Goal: Information Seeking & Learning: Find specific fact

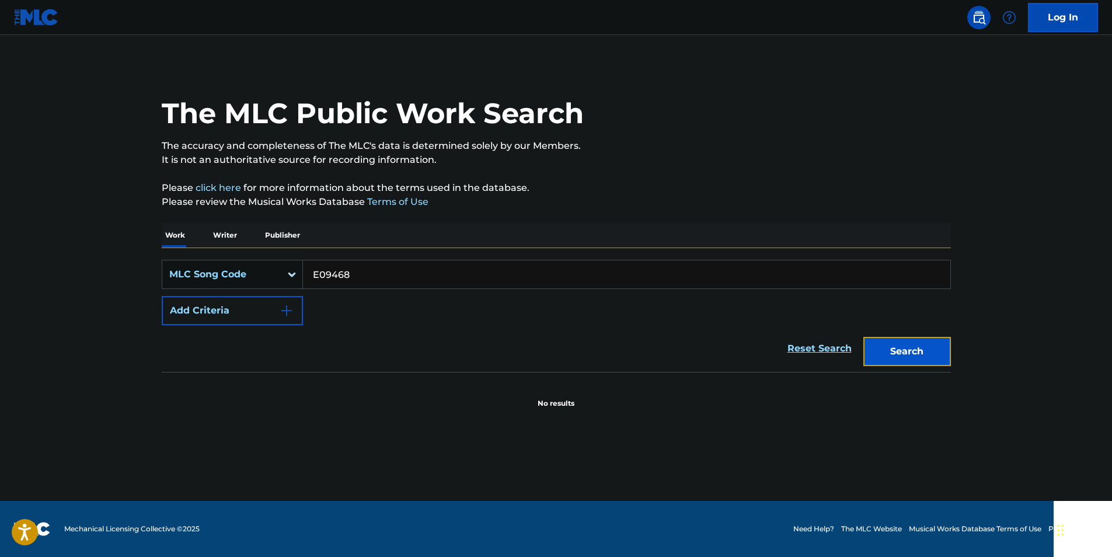
click at [928, 347] on button "Search" at bounding box center [907, 351] width 88 height 29
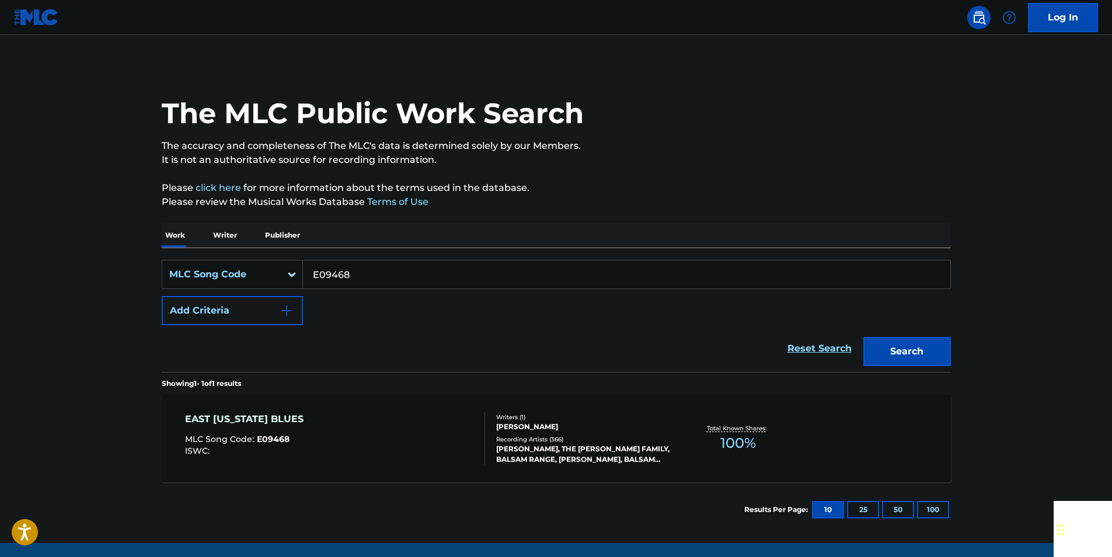
click at [377, 273] on input "E09468" at bounding box center [626, 274] width 647 height 28
paste input "M12100"
click at [952, 348] on div "The MLC Public Work Search The accuracy and completeness of The MLC's data is d…" at bounding box center [556, 300] width 817 height 473
click at [935, 347] on button "Search" at bounding box center [907, 351] width 88 height 29
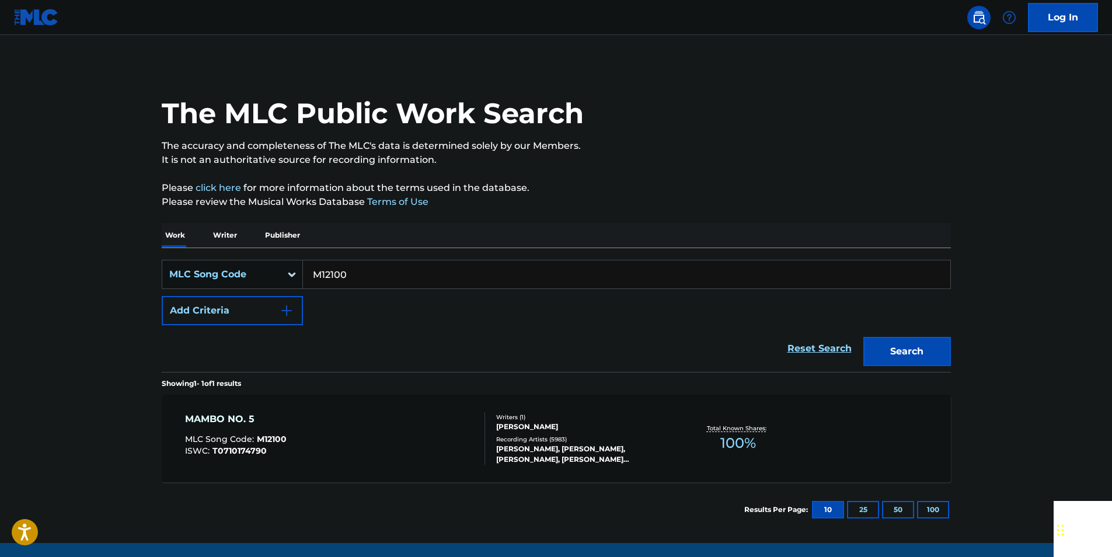
click at [363, 274] on input "M12100" at bounding box center [626, 274] width 647 height 28
paste input "S29942"
click at [906, 338] on button "Search" at bounding box center [907, 351] width 88 height 29
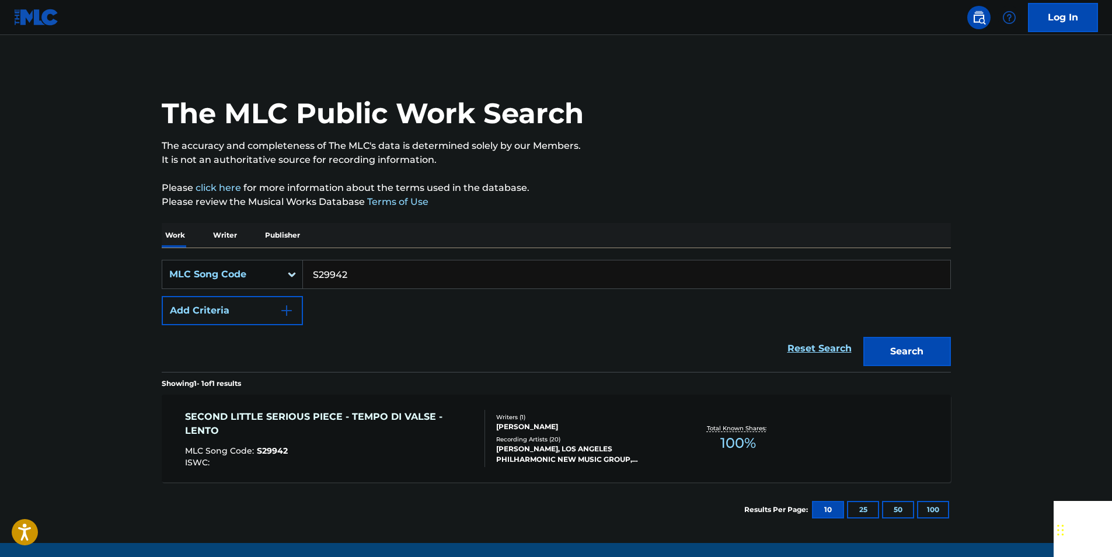
click at [356, 265] on input "S29942" at bounding box center [626, 274] width 647 height 28
paste input "M37113"
click at [932, 349] on button "Search" at bounding box center [907, 351] width 88 height 29
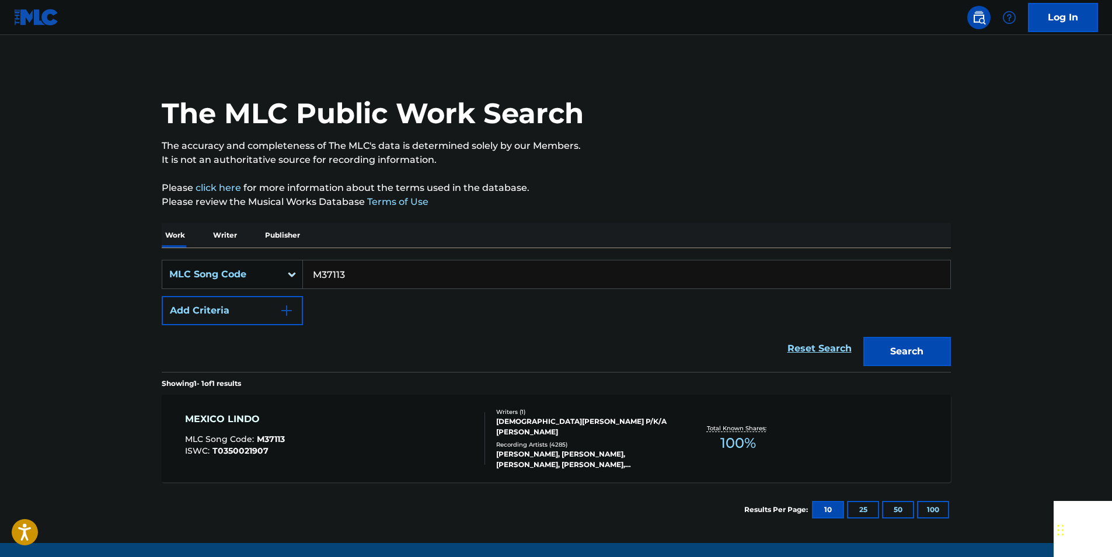
click at [366, 281] on input "M37113" at bounding box center [626, 274] width 647 height 28
paste input "905526"
click at [924, 347] on button "Search" at bounding box center [907, 351] width 88 height 29
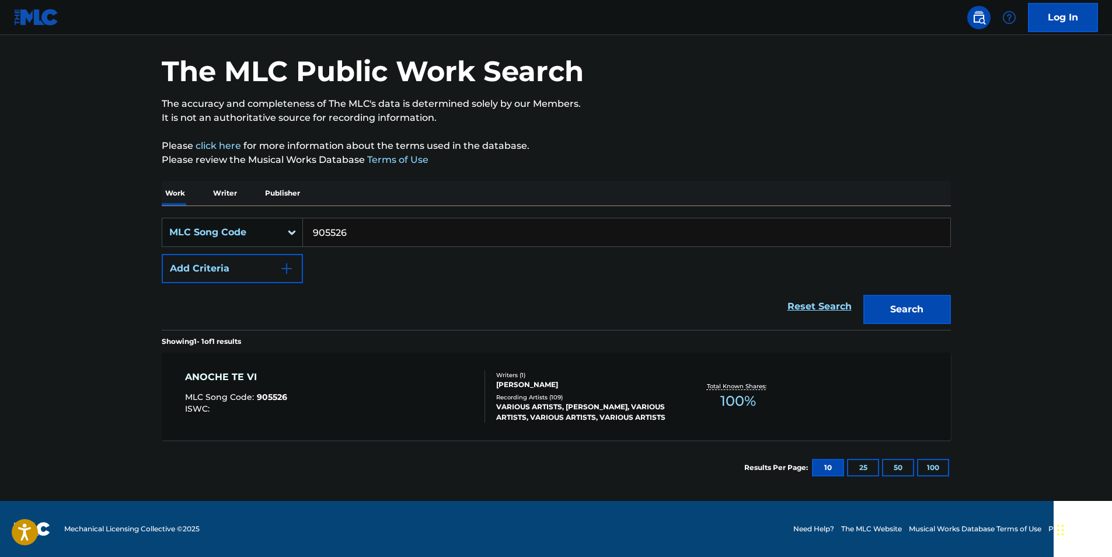
scroll to position [41, 0]
click at [351, 228] on input "905526" at bounding box center [626, 233] width 647 height 28
paste input "L15059"
click at [914, 306] on button "Search" at bounding box center [907, 309] width 88 height 29
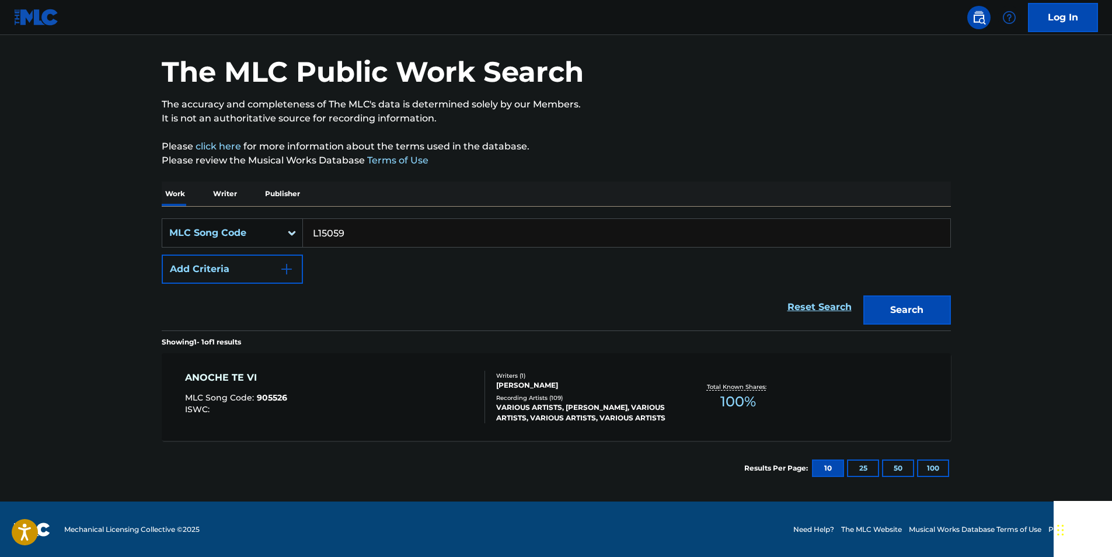
scroll to position [0, 0]
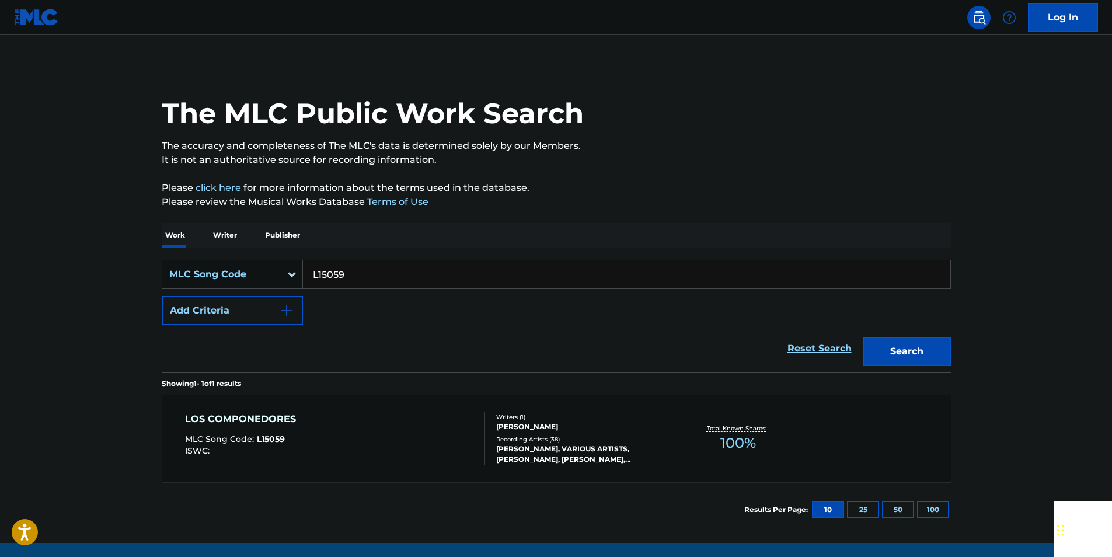
click at [381, 280] on input "L15059" at bounding box center [626, 274] width 647 height 28
paste input "I7624A"
click at [927, 358] on button "Search" at bounding box center [907, 351] width 88 height 29
click at [361, 271] on input "I7624A" at bounding box center [626, 274] width 647 height 28
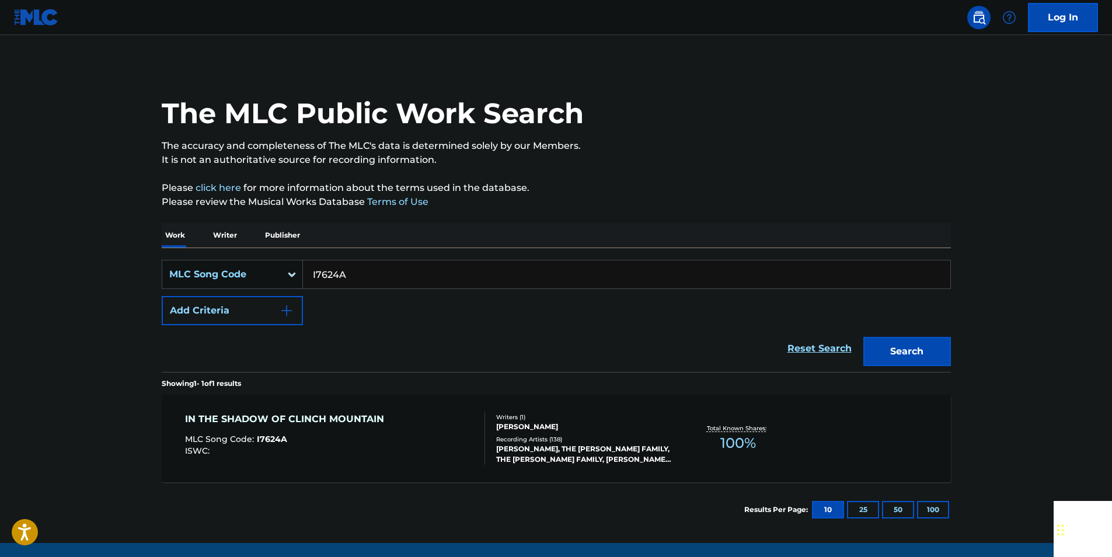
click at [361, 271] on input "I7624A" at bounding box center [626, 274] width 647 height 28
paste input "D43112"
drag, startPoint x: 909, startPoint y: 358, endPoint x: 547, endPoint y: 126, distance: 429.6
click at [909, 357] on button "Search" at bounding box center [907, 351] width 88 height 29
click at [354, 261] on input "D43112" at bounding box center [626, 274] width 647 height 28
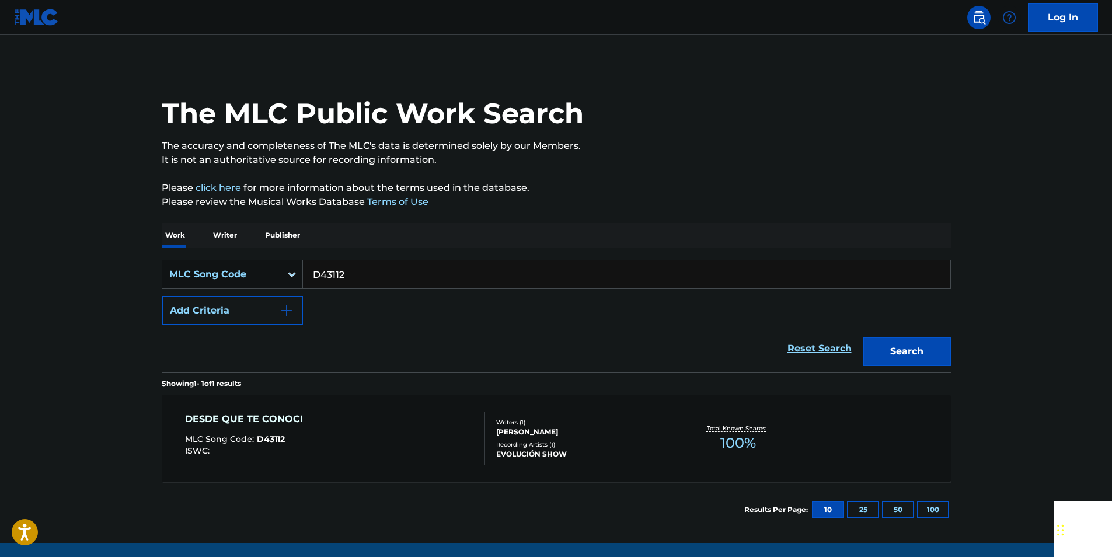
click at [354, 261] on input "D43112" at bounding box center [626, 274] width 647 height 28
paste input "E02770"
click at [942, 345] on button "Search" at bounding box center [907, 351] width 88 height 29
click at [353, 271] on input "E02770" at bounding box center [626, 274] width 647 height 28
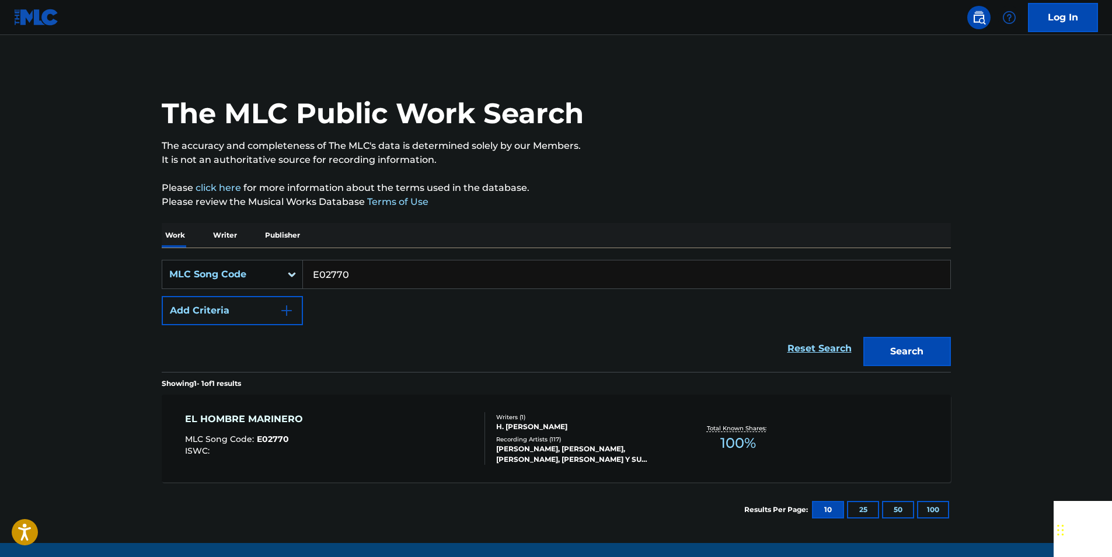
paste input "M66334"
click at [927, 350] on button "Search" at bounding box center [907, 351] width 88 height 29
click at [373, 278] on input "M66334" at bounding box center [626, 274] width 647 height 28
paste input "E1958Q"
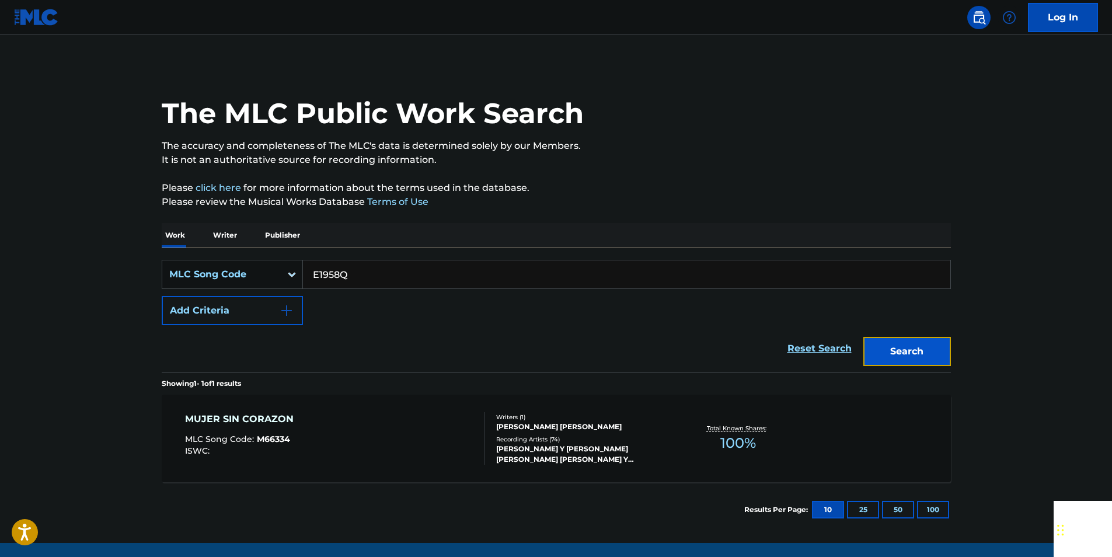
click at [896, 341] on button "Search" at bounding box center [907, 351] width 88 height 29
click at [368, 268] on input "E1958Q" at bounding box center [626, 274] width 647 height 28
paste input "M28359"
click at [936, 340] on button "Search" at bounding box center [907, 351] width 88 height 29
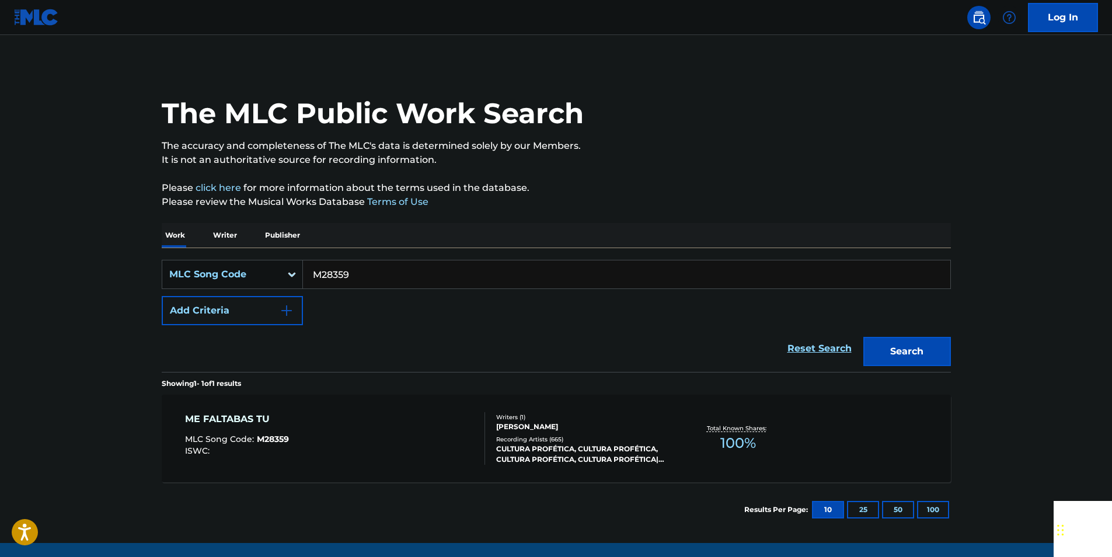
click at [348, 278] on input "M28359" at bounding box center [626, 274] width 647 height 28
paste input "F04080"
click at [900, 346] on button "Search" at bounding box center [907, 351] width 88 height 29
click at [368, 279] on input "F04080" at bounding box center [626, 274] width 647 height 28
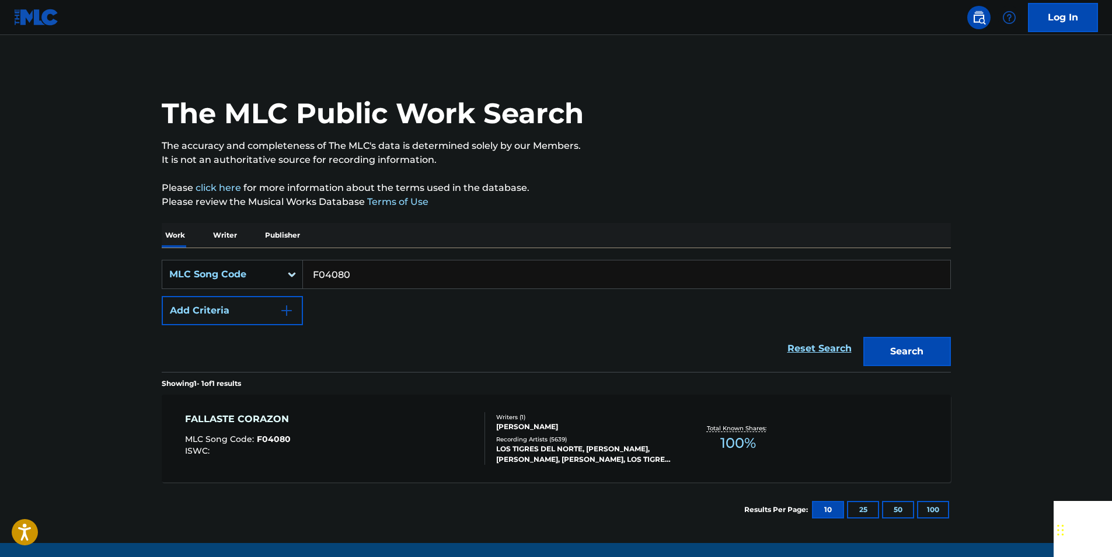
click at [368, 279] on input "F04080" at bounding box center [626, 274] width 647 height 28
paste input "M6036V"
click at [920, 361] on button "Search" at bounding box center [907, 351] width 88 height 29
click at [338, 275] on input "M6036V" at bounding box center [626, 274] width 647 height 28
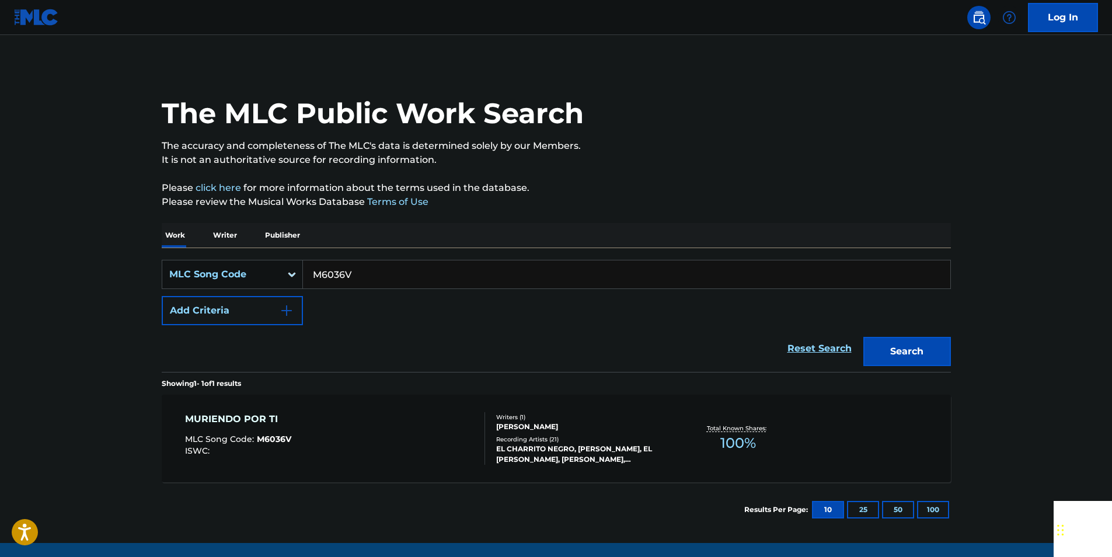
paste input "983930"
click at [952, 350] on div "The MLC Public Work Search The accuracy and completeness of The MLC's data is d…" at bounding box center [556, 300] width 817 height 473
click at [940, 348] on button "Search" at bounding box center [907, 351] width 88 height 29
click at [354, 283] on input "983930" at bounding box center [626, 274] width 647 height 28
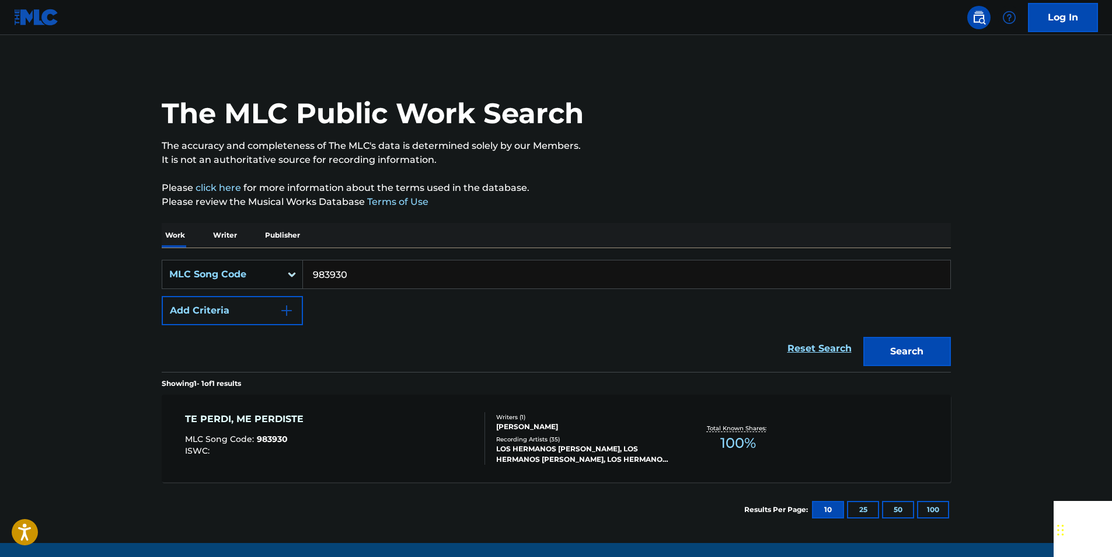
paste input "G0896"
click at [908, 359] on button "Search" at bounding box center [907, 351] width 88 height 29
click at [360, 276] on input "G08960" at bounding box center [626, 274] width 647 height 28
click at [359, 276] on input "G08960" at bounding box center [626, 274] width 647 height 28
paste input "ZV7HQN"
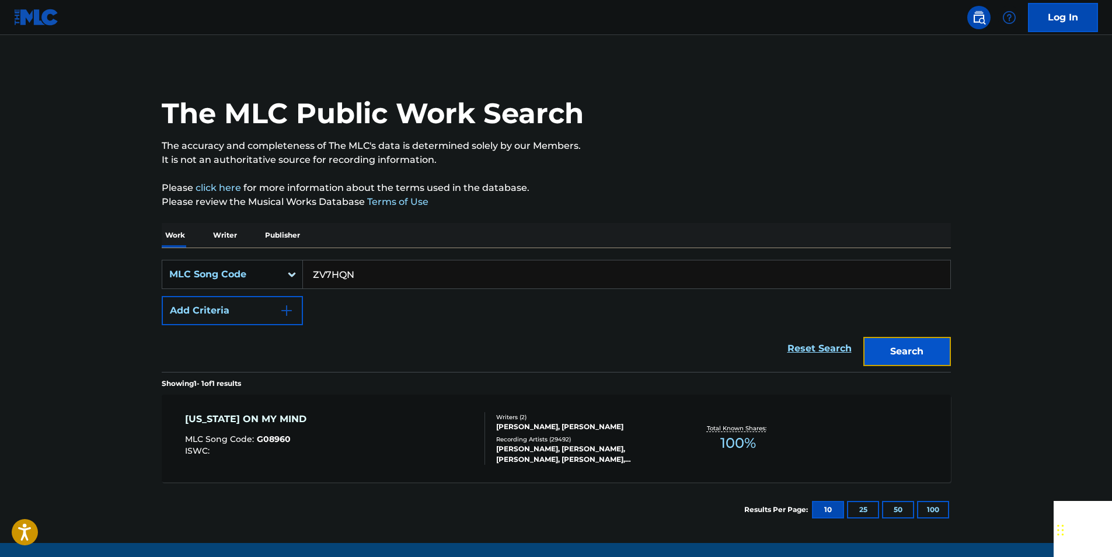
click at [905, 361] on button "Search" at bounding box center [907, 351] width 88 height 29
click at [366, 272] on input "ZV7HQN" at bounding box center [626, 274] width 647 height 28
paste input "923728"
click at [901, 343] on button "Search" at bounding box center [907, 351] width 88 height 29
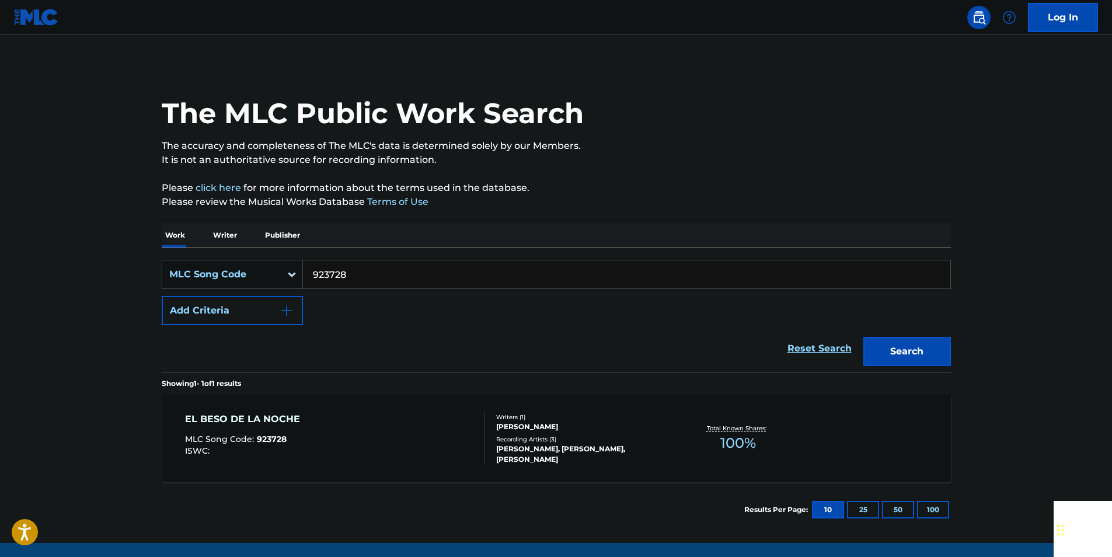
click at [357, 265] on input "923728" at bounding box center [626, 274] width 647 height 28
paste input "R0004"
click at [956, 358] on div "The MLC Public Work Search The accuracy and completeness of The MLC's data is d…" at bounding box center [556, 300] width 817 height 473
click at [938, 351] on button "Search" at bounding box center [907, 351] width 88 height 29
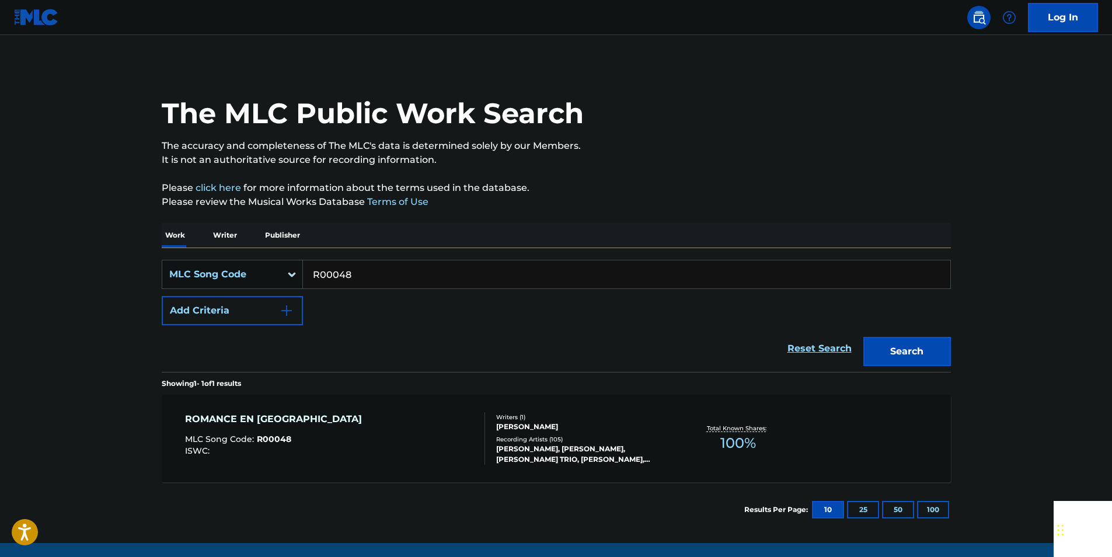
click at [371, 275] on input "R00048" at bounding box center [626, 274] width 647 height 28
paste input "999075"
click at [882, 349] on button "Search" at bounding box center [907, 351] width 88 height 29
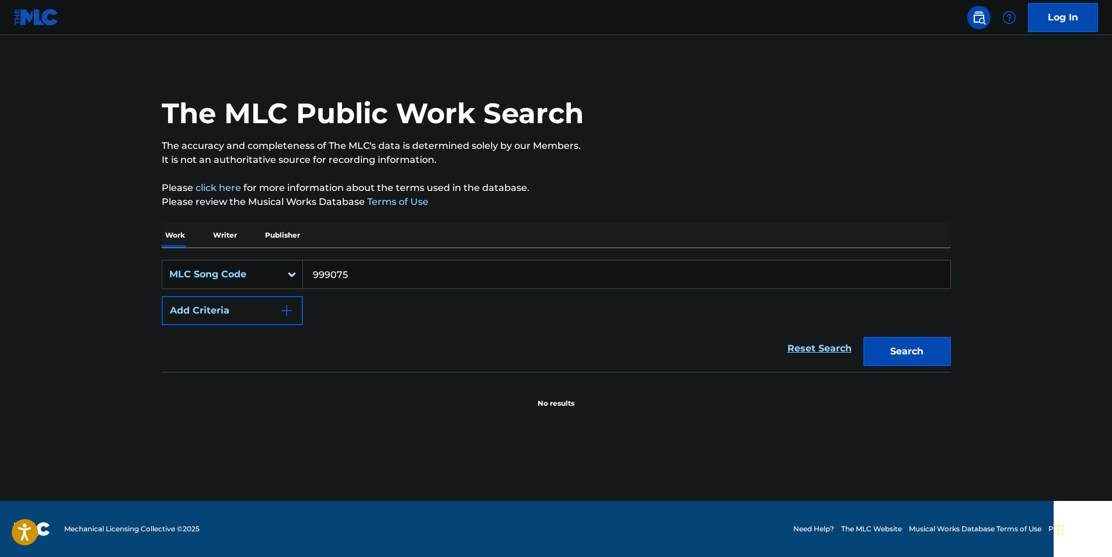
click at [367, 277] on input "999075" at bounding box center [626, 274] width 647 height 28
click at [905, 357] on button "Search" at bounding box center [907, 351] width 88 height 29
click at [361, 275] on input "999075" at bounding box center [626, 274] width 647 height 28
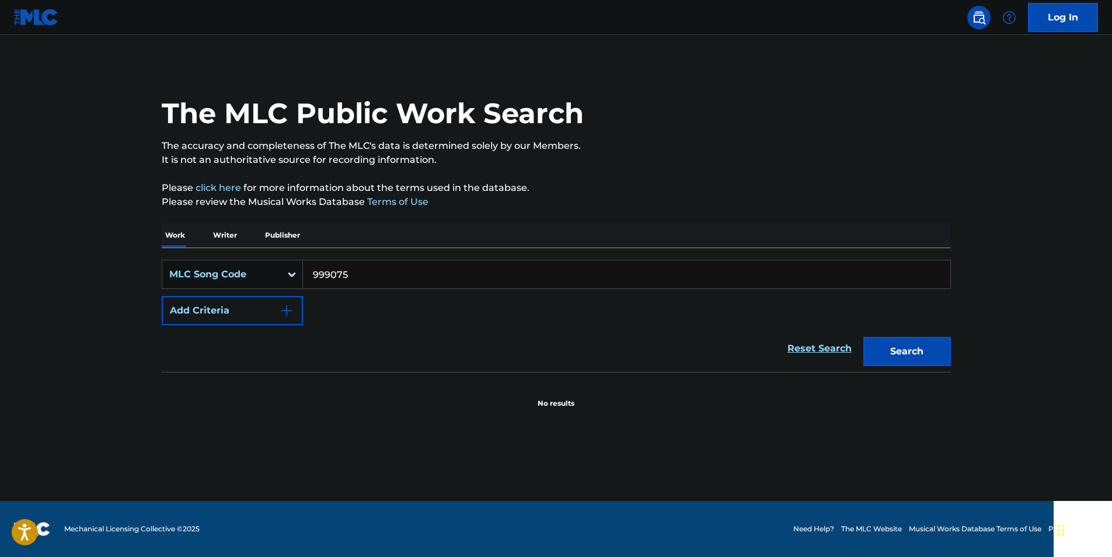
paste input "50349"
click at [891, 344] on button "Search" at bounding box center [907, 351] width 88 height 29
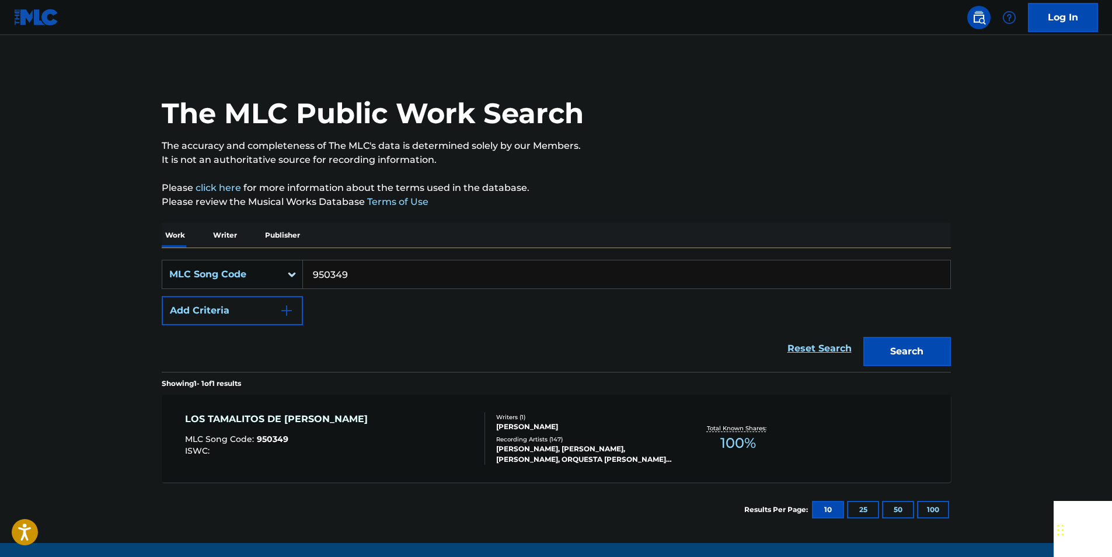
click at [362, 268] on input "950349" at bounding box center [626, 274] width 647 height 28
paste input "A06974"
click at [903, 350] on button "Search" at bounding box center [907, 351] width 88 height 29
click at [360, 272] on input "A06974" at bounding box center [626, 274] width 647 height 28
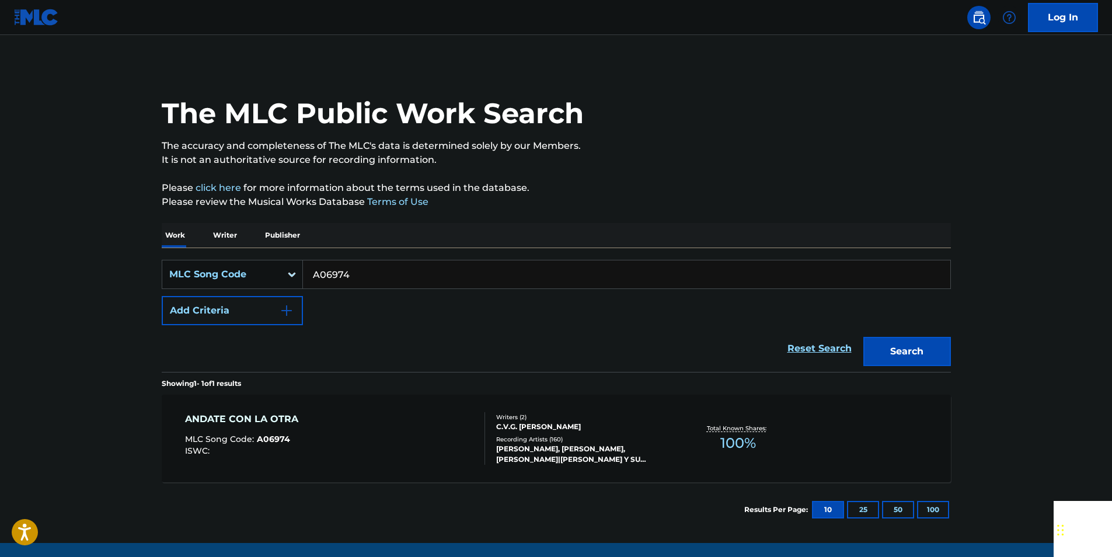
click at [355, 272] on input "A06974" at bounding box center [626, 274] width 647 height 28
paste input "Q13050"
click at [937, 350] on button "Search" at bounding box center [907, 351] width 88 height 29
click at [353, 269] on input "Q13050" at bounding box center [626, 274] width 647 height 28
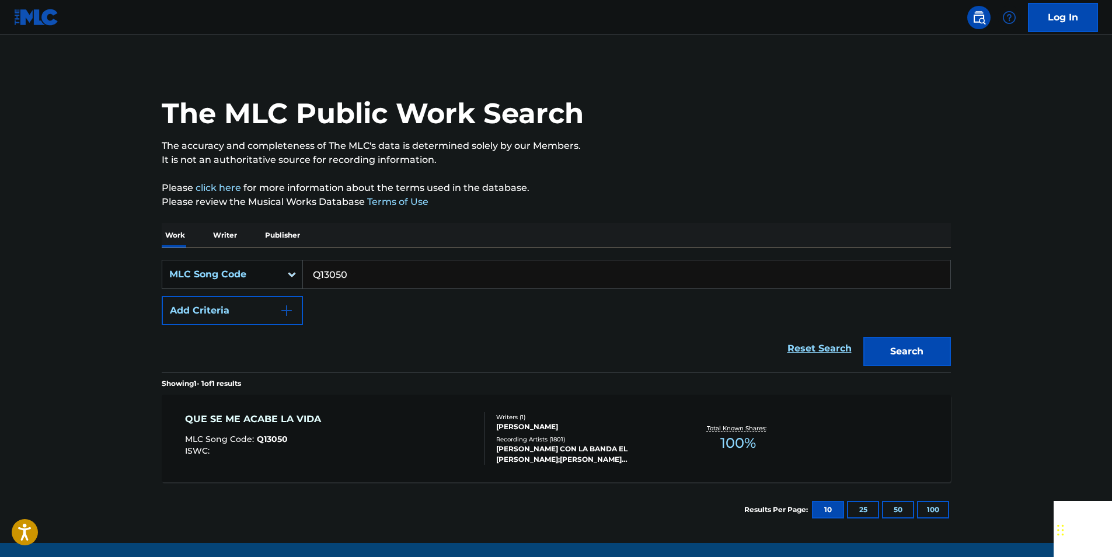
click at [353, 269] on input "Q13050" at bounding box center [626, 274] width 647 height 28
paste input "918816"
click at [897, 353] on button "Search" at bounding box center [907, 351] width 88 height 29
click at [364, 281] on input "918816" at bounding box center [626, 274] width 647 height 28
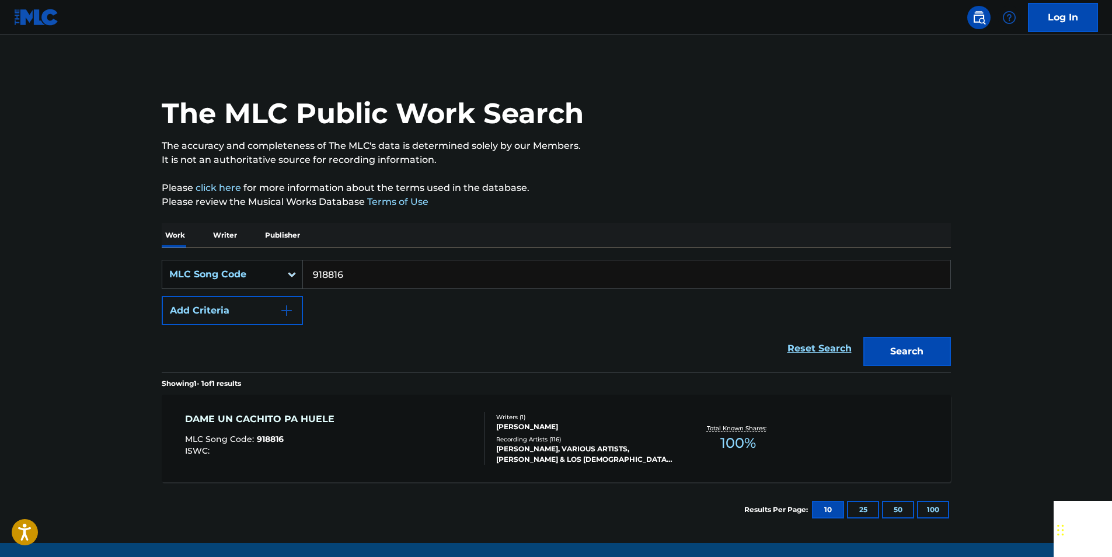
paste input "P02401"
click at [899, 345] on button "Search" at bounding box center [907, 351] width 88 height 29
click at [357, 277] on input "P02401" at bounding box center [626, 274] width 647 height 28
paste input "U10009"
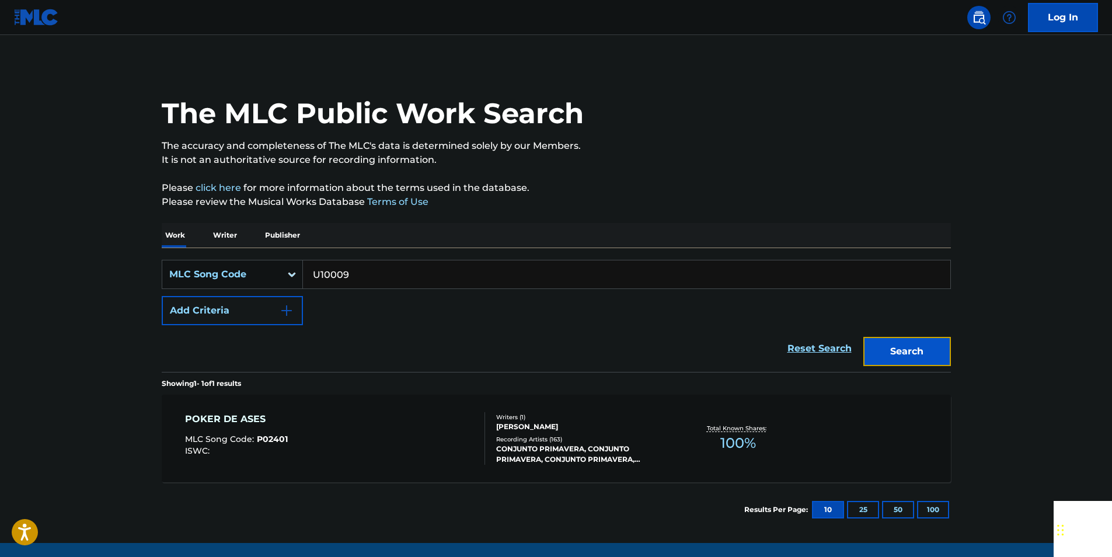
click at [924, 356] on button "Search" at bounding box center [907, 351] width 88 height 29
click at [352, 276] on input "U10009" at bounding box center [626, 274] width 647 height 28
paste input "C06920"
click at [886, 362] on button "Search" at bounding box center [907, 351] width 88 height 29
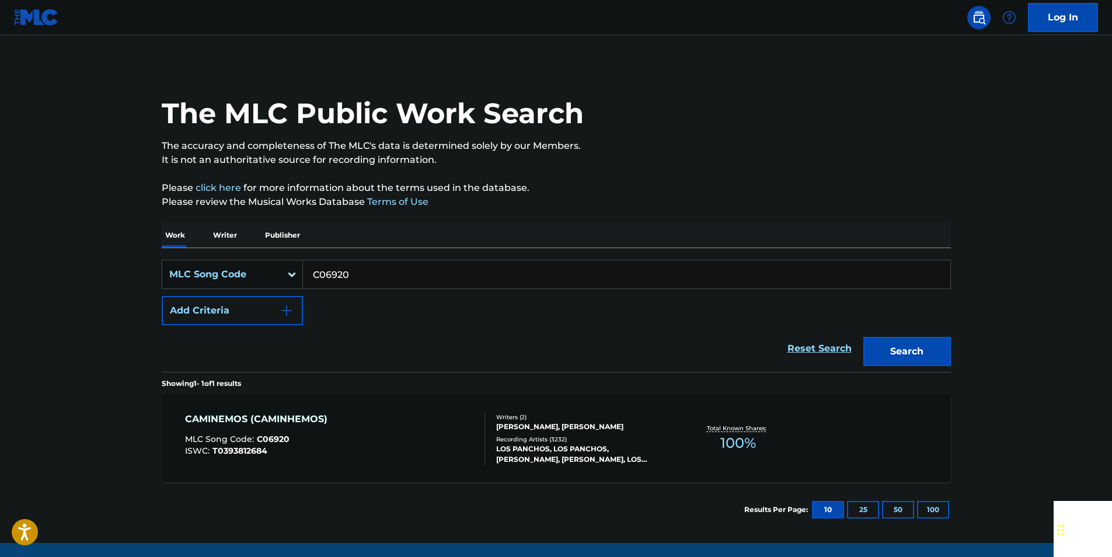
click at [354, 274] on input "C06920" at bounding box center [626, 274] width 647 height 28
click at [352, 275] on input "C06920" at bounding box center [626, 274] width 647 height 28
paste input "956436"
click at [936, 345] on button "Search" at bounding box center [907, 351] width 88 height 29
click at [359, 279] on input "956436" at bounding box center [626, 274] width 647 height 28
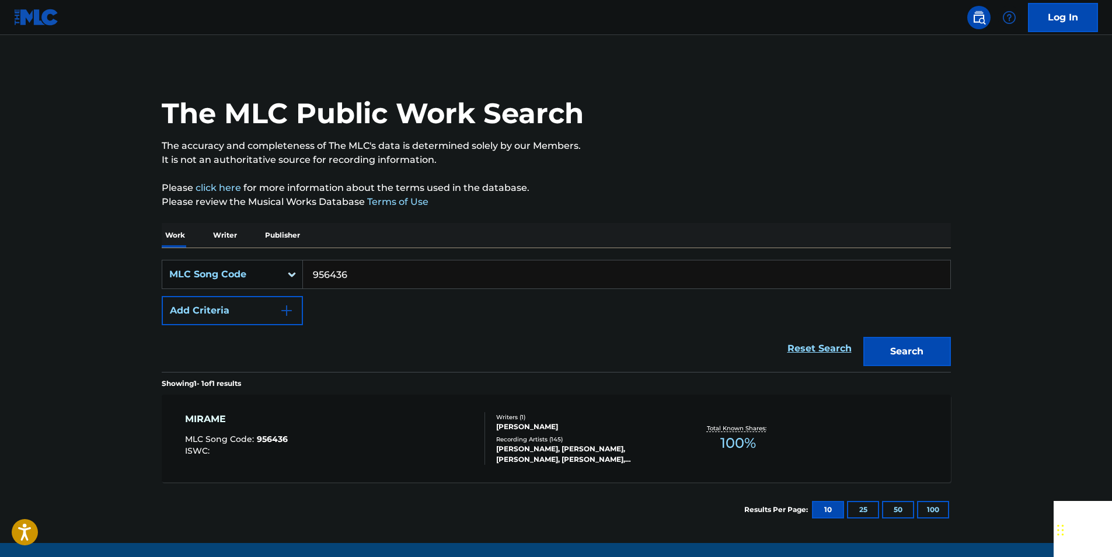
click at [359, 279] on input "956436" at bounding box center [626, 274] width 647 height 28
paste input "N08991"
click at [935, 347] on button "Search" at bounding box center [907, 351] width 88 height 29
click at [372, 280] on input "N08991" at bounding box center [626, 274] width 647 height 28
drag, startPoint x: 372, startPoint y: 280, endPoint x: 336, endPoint y: 279, distance: 36.2
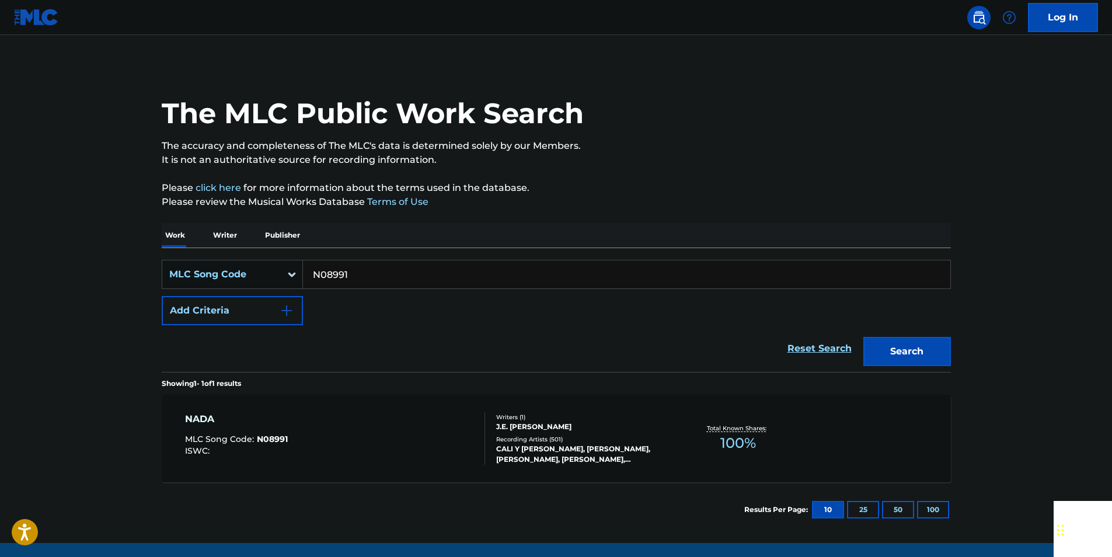
click at [371, 280] on input "N08991" at bounding box center [626, 274] width 647 height 28
click at [890, 356] on button "Search" at bounding box center [907, 351] width 88 height 29
click at [368, 278] on input "N08991" at bounding box center [626, 274] width 647 height 28
click at [329, 275] on input "N08991" at bounding box center [626, 274] width 647 height 28
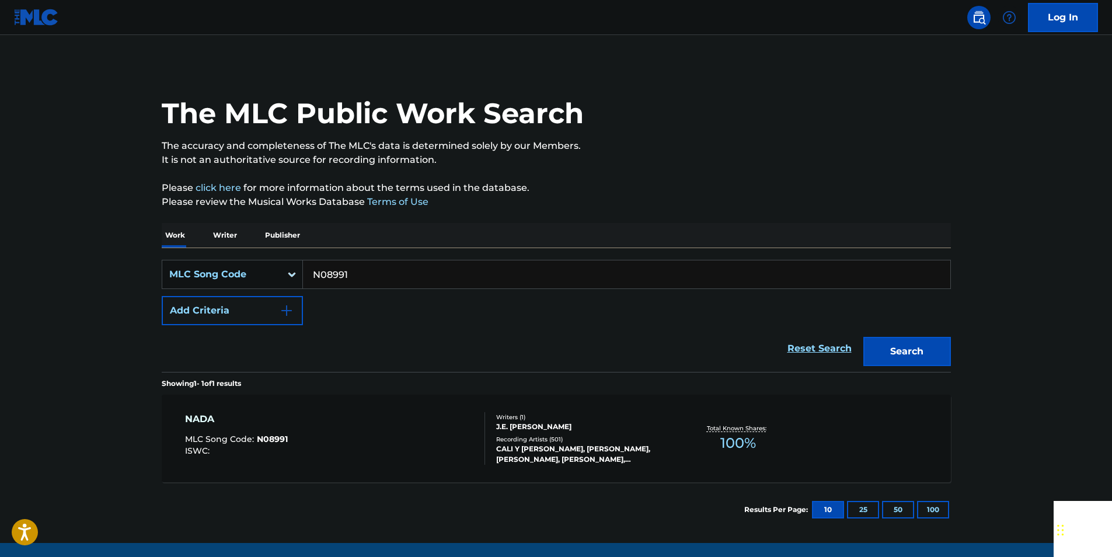
click at [329, 275] on input "N08991" at bounding box center [626, 274] width 647 height 28
paste input "934262"
click at [931, 354] on button "Search" at bounding box center [907, 351] width 88 height 29
click at [358, 266] on input "934262" at bounding box center [626, 274] width 647 height 28
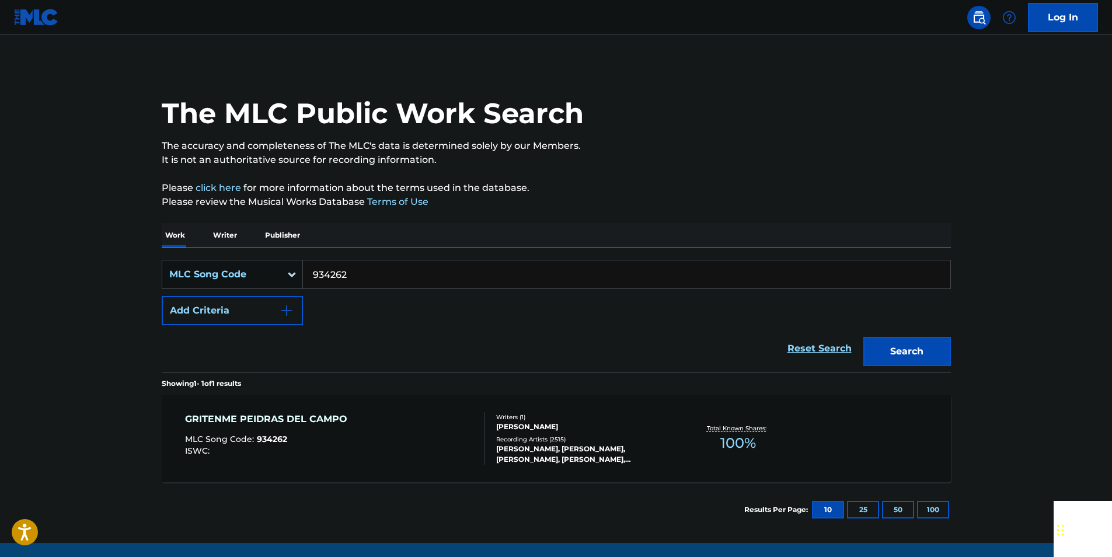
paste input "AVC8IF"
click at [890, 352] on button "Search" at bounding box center [907, 351] width 88 height 29
click at [344, 278] on input "AVC8IF" at bounding box center [626, 274] width 647 height 28
click at [343, 279] on input "AVC8IF" at bounding box center [626, 274] width 647 height 28
click at [329, 273] on input "AVC8IF" at bounding box center [626, 274] width 647 height 28
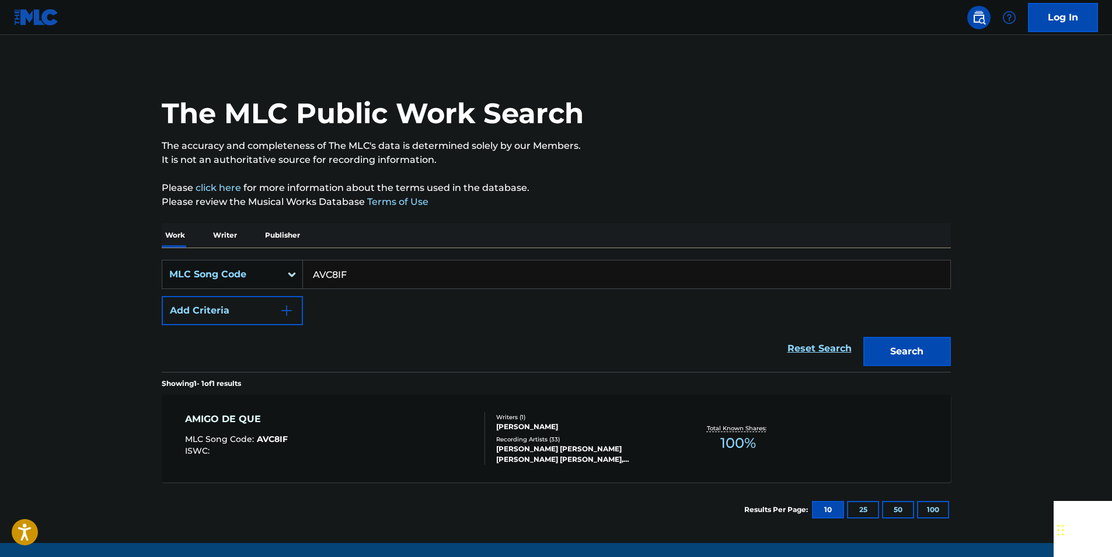
click at [330, 273] on input "AVC8IF" at bounding box center [626, 274] width 647 height 28
drag, startPoint x: 330, startPoint y: 273, endPoint x: 370, endPoint y: 265, distance: 41.0
click at [370, 265] on input "AVC8IF" at bounding box center [626, 274] width 647 height 28
click at [366, 272] on input "AVC8IF" at bounding box center [626, 274] width 647 height 28
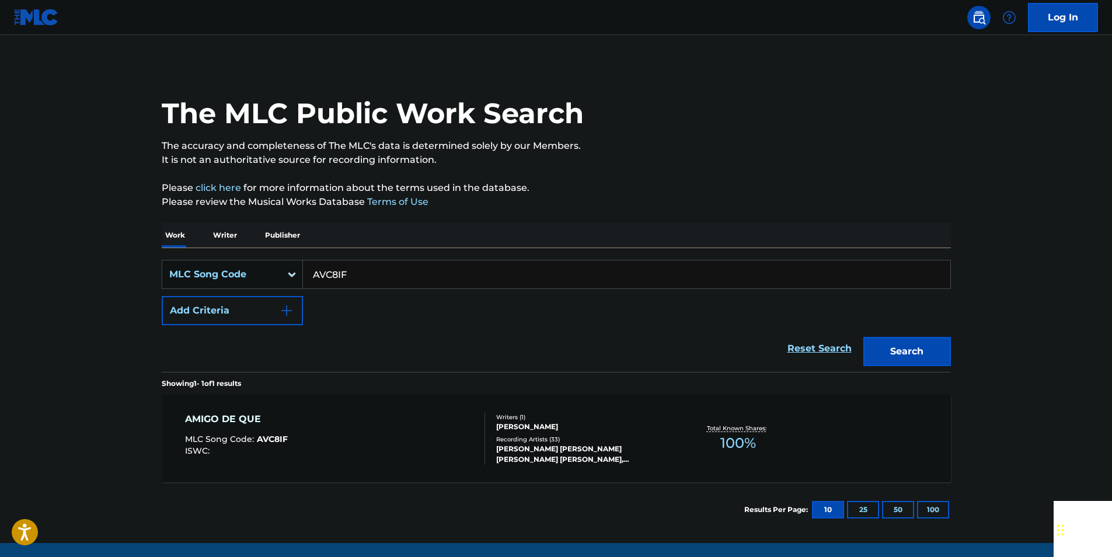
paste input "SC1TM5"
click at [917, 351] on button "Search" at bounding box center [907, 351] width 88 height 29
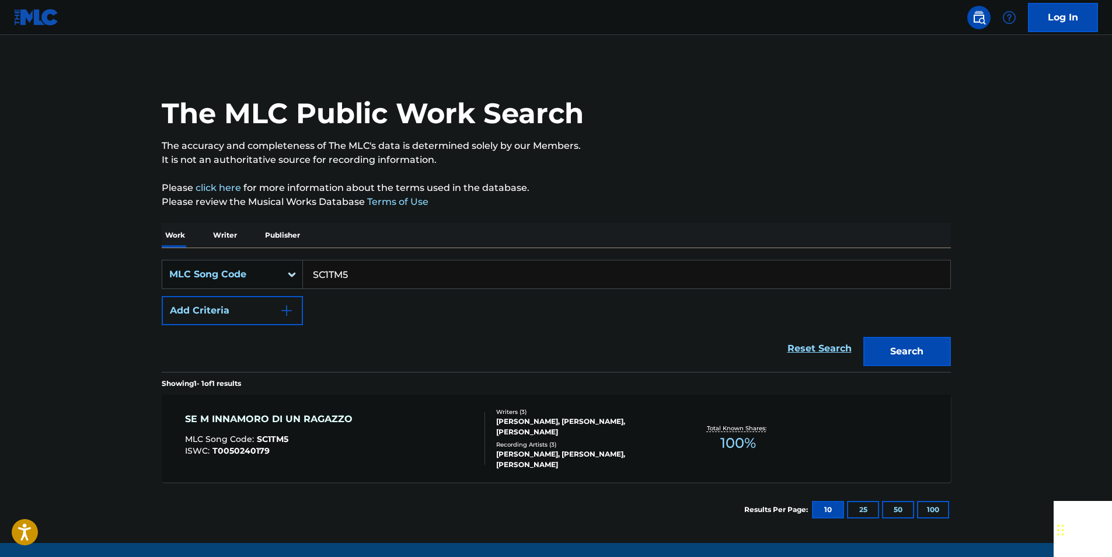
click at [366, 277] on input "SC1TM5" at bounding box center [626, 274] width 647 height 28
paste input "A01278"
click at [924, 350] on button "Search" at bounding box center [907, 351] width 88 height 29
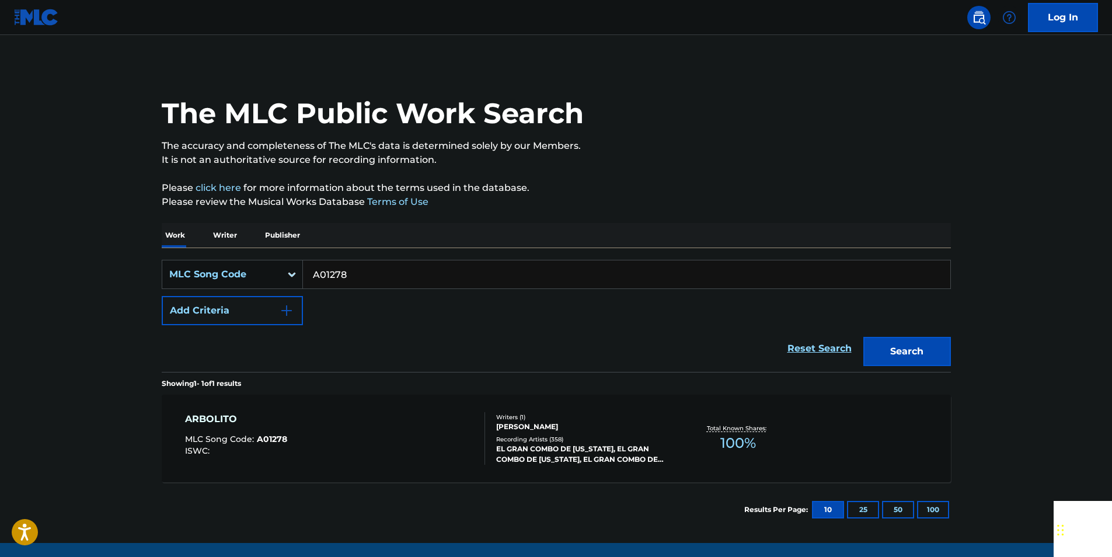
click at [365, 278] on input "A01278" at bounding box center [626, 274] width 647 height 28
paste input "M9379Z"
click at [902, 343] on button "Search" at bounding box center [907, 351] width 88 height 29
click at [368, 271] on input "M9379Z" at bounding box center [626, 274] width 647 height 28
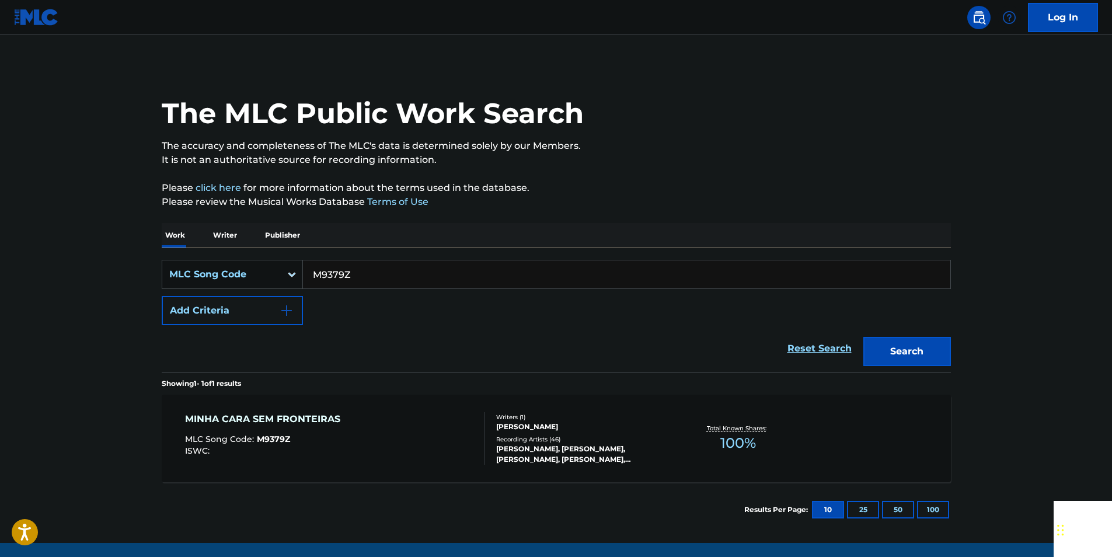
click at [368, 271] on input "M9379Z" at bounding box center [626, 274] width 647 height 28
paste input "950320"
click at [932, 345] on button "Search" at bounding box center [907, 351] width 88 height 29
click at [361, 277] on input "950320" at bounding box center [626, 274] width 647 height 28
drag, startPoint x: 361, startPoint y: 277, endPoint x: 329, endPoint y: 276, distance: 32.1
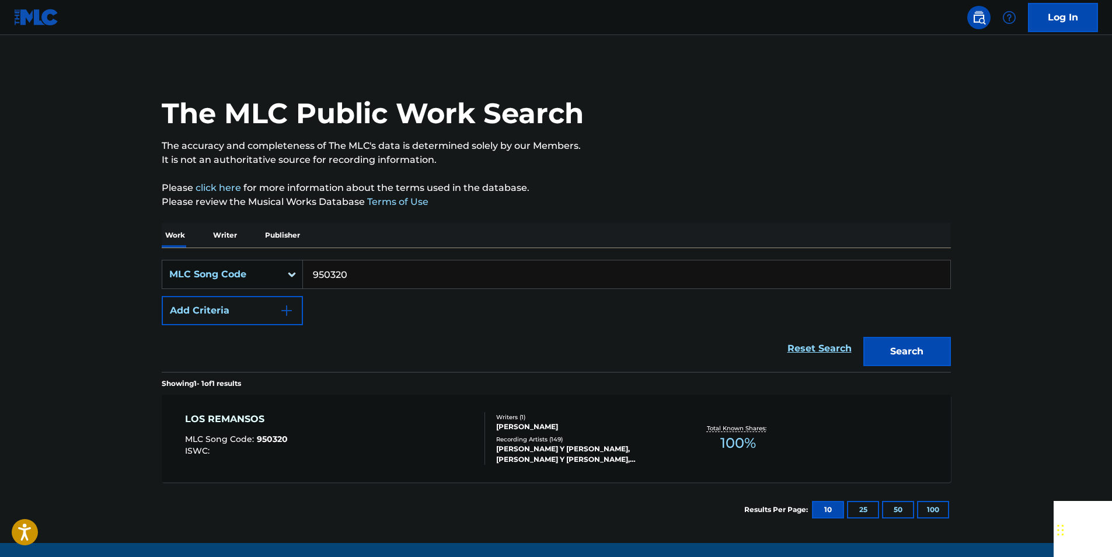
click at [360, 277] on input "950320" at bounding box center [626, 274] width 647 height 28
paste input "F3265L"
click at [889, 343] on button "Search" at bounding box center [907, 351] width 88 height 29
click at [347, 277] on input "F3265L" at bounding box center [626, 274] width 647 height 28
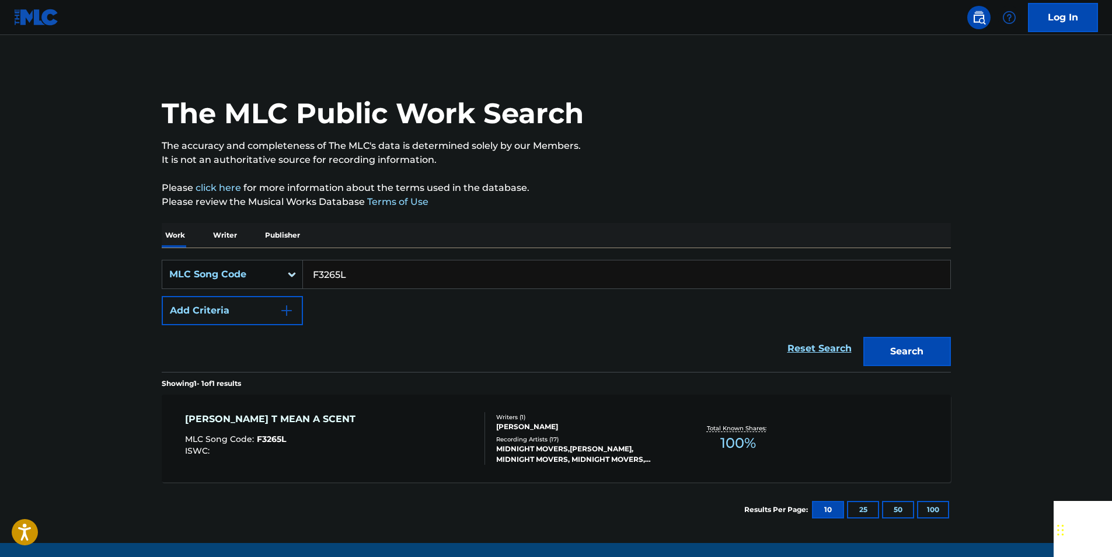
paste input "964874"
click at [917, 350] on button "Search" at bounding box center [907, 351] width 88 height 29
click at [357, 275] on input "964874" at bounding box center [626, 274] width 647 height 28
paste input "E3509"
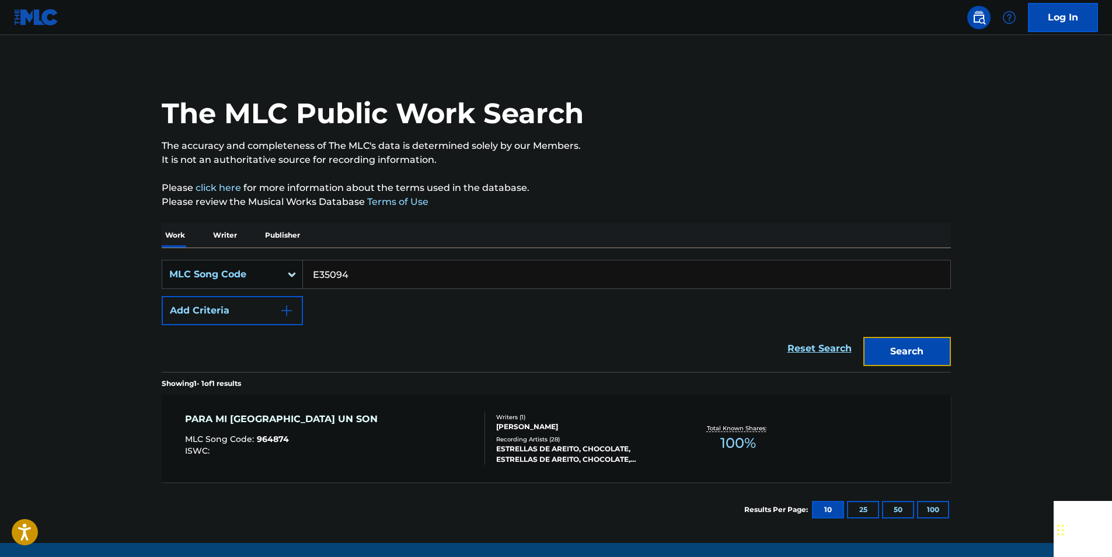
click at [903, 344] on button "Search" at bounding box center [907, 351] width 88 height 29
click at [364, 274] on input "E35094" at bounding box center [626, 274] width 647 height 28
paste input "R02793"
click at [867, 342] on button "Search" at bounding box center [907, 351] width 88 height 29
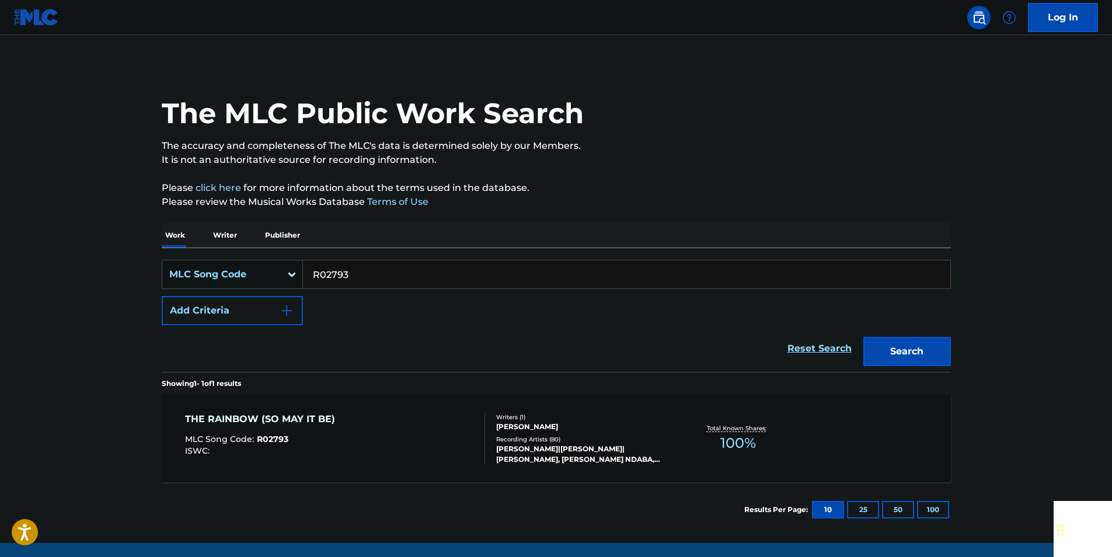
click at [341, 275] on input "R02793" at bounding box center [626, 274] width 647 height 28
paste input "E00265"
click at [869, 344] on button "Search" at bounding box center [907, 351] width 88 height 29
click at [352, 275] on input "E00265" at bounding box center [626, 274] width 647 height 28
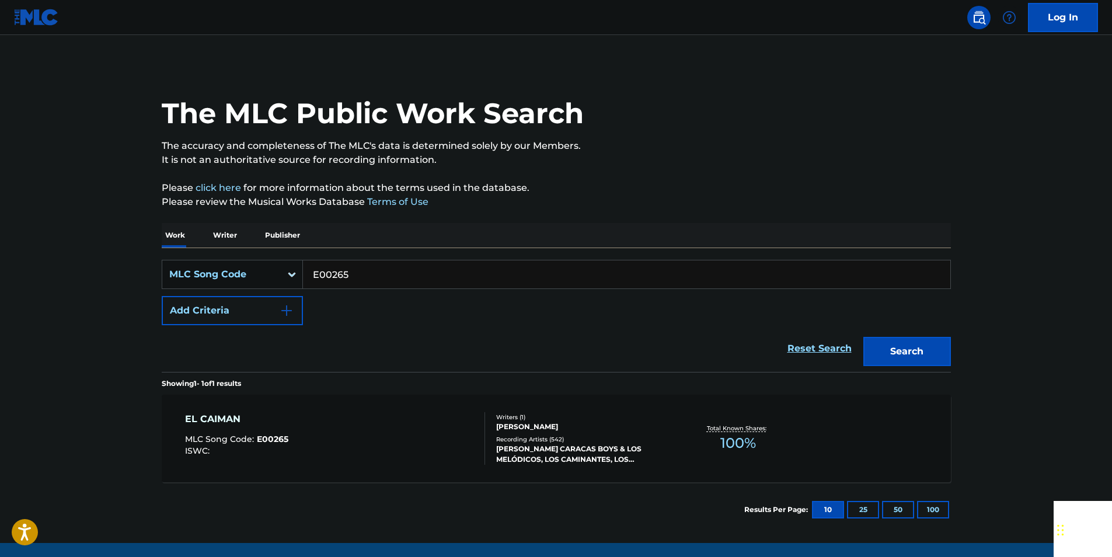
click at [352, 275] on input "E00265" at bounding box center [626, 274] width 647 height 28
paste input "957516"
click at [899, 345] on button "Search" at bounding box center [907, 351] width 88 height 29
click at [365, 270] on input "957516" at bounding box center [626, 274] width 647 height 28
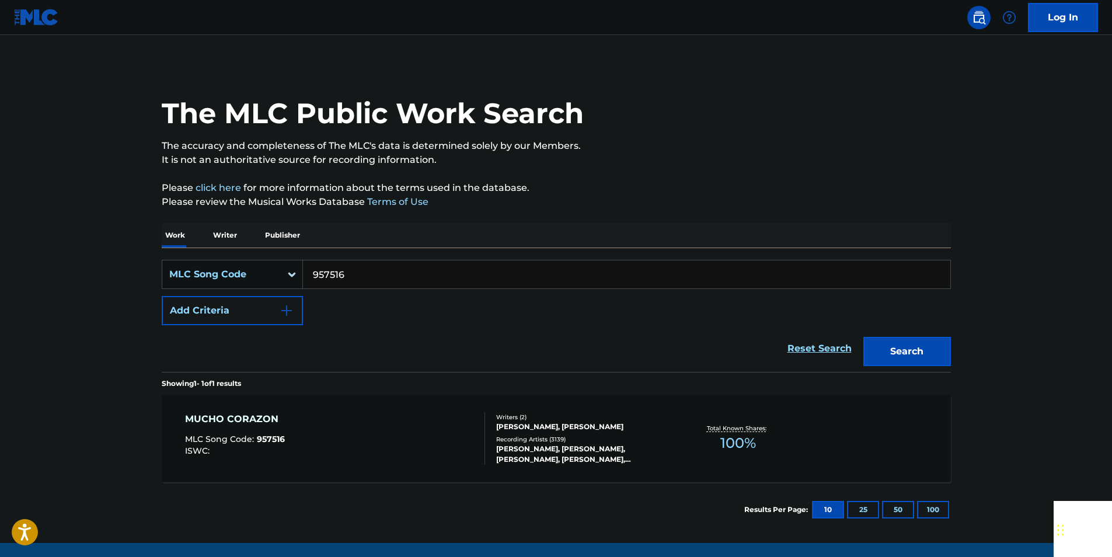
paste input "Q00028"
click at [932, 346] on button "Search" at bounding box center [907, 351] width 88 height 29
click at [365, 273] on input "Q00028" at bounding box center [626, 274] width 647 height 28
paste input "Z41479"
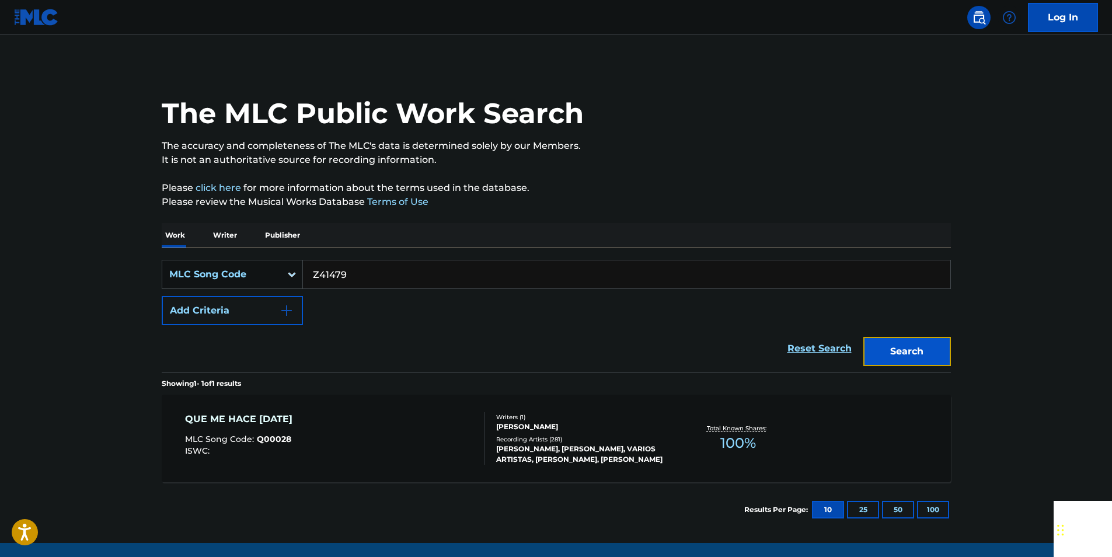
click at [922, 343] on button "Search" at bounding box center [907, 351] width 88 height 29
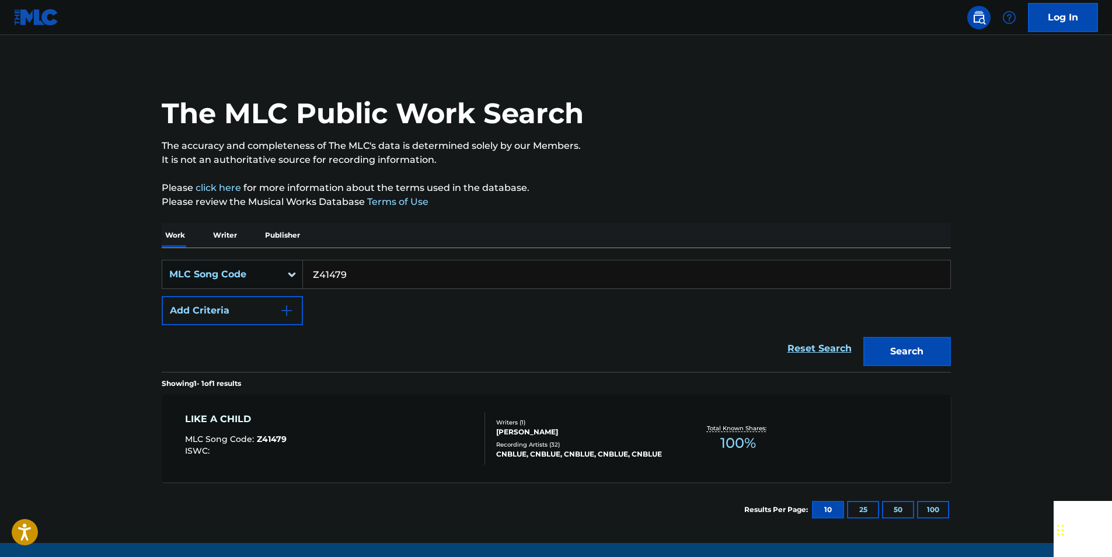
click at [356, 272] on input "Z41479" at bounding box center [626, 274] width 647 height 28
paste input "S2544"
drag, startPoint x: 935, startPoint y: 354, endPoint x: 921, endPoint y: 354, distance: 14.0
click at [933, 354] on button "Search" at bounding box center [907, 351] width 88 height 29
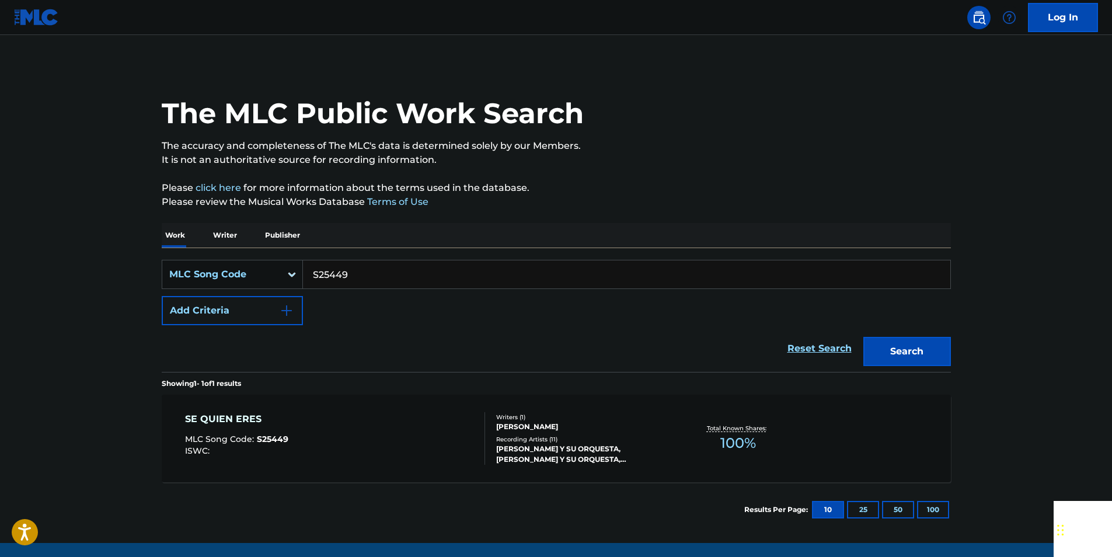
click at [364, 274] on input "S25449" at bounding box center [626, 274] width 647 height 28
paste input "94709"
click at [921, 341] on button "Search" at bounding box center [907, 351] width 88 height 29
click at [359, 274] on input "947099" at bounding box center [626, 274] width 647 height 28
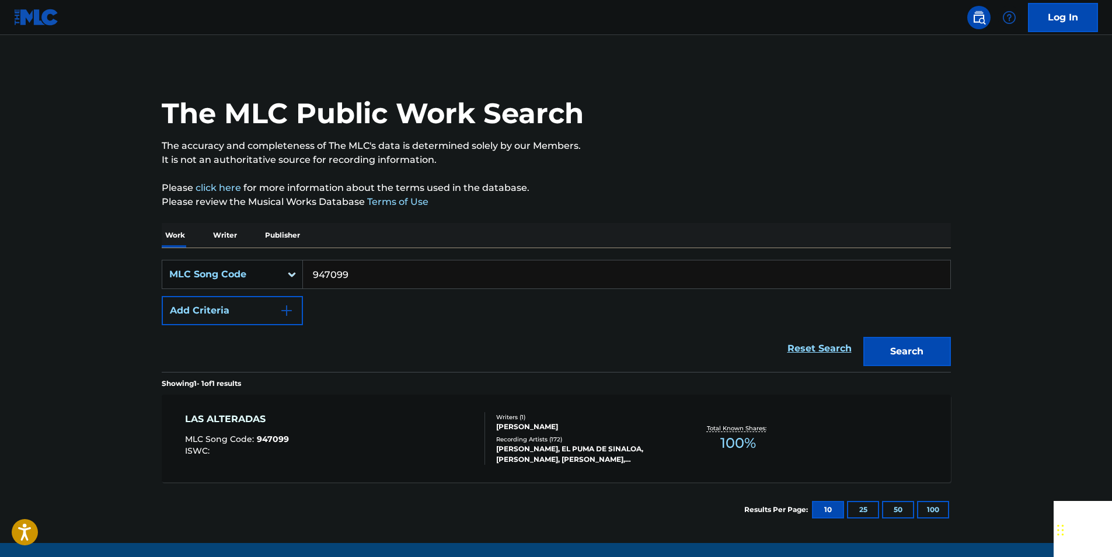
click at [359, 274] on input "947099" at bounding box center [626, 274] width 647 height 28
paste input "C1980Y"
click at [920, 358] on button "Search" at bounding box center [907, 351] width 88 height 29
click at [360, 279] on input "C1980Y" at bounding box center [626, 274] width 647 height 28
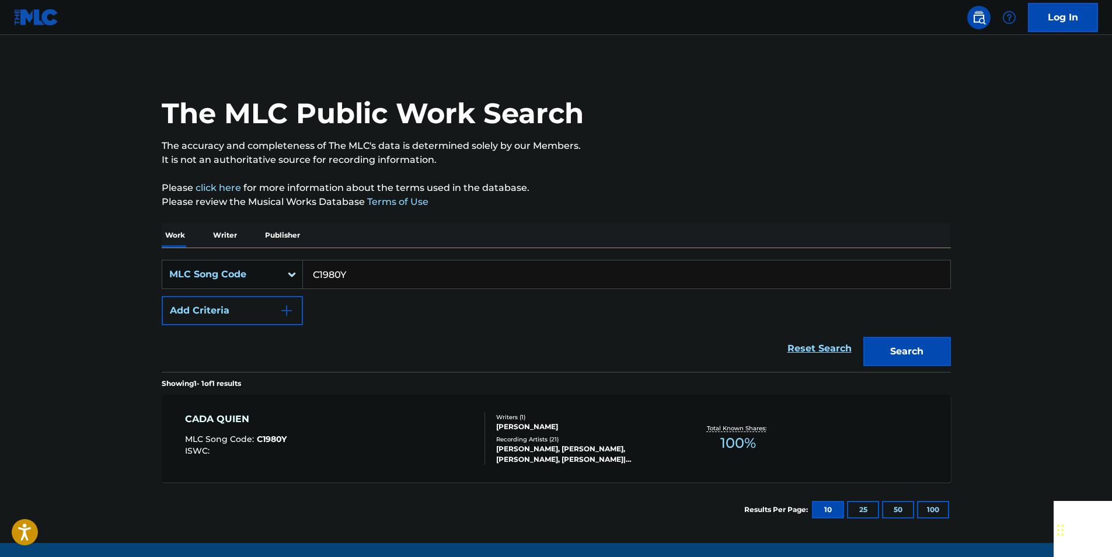
paste input "0219A"
click at [923, 340] on button "Search" at bounding box center [907, 351] width 88 height 29
click at [359, 263] on input "C0219A" at bounding box center [626, 274] width 647 height 28
paste input "M38000"
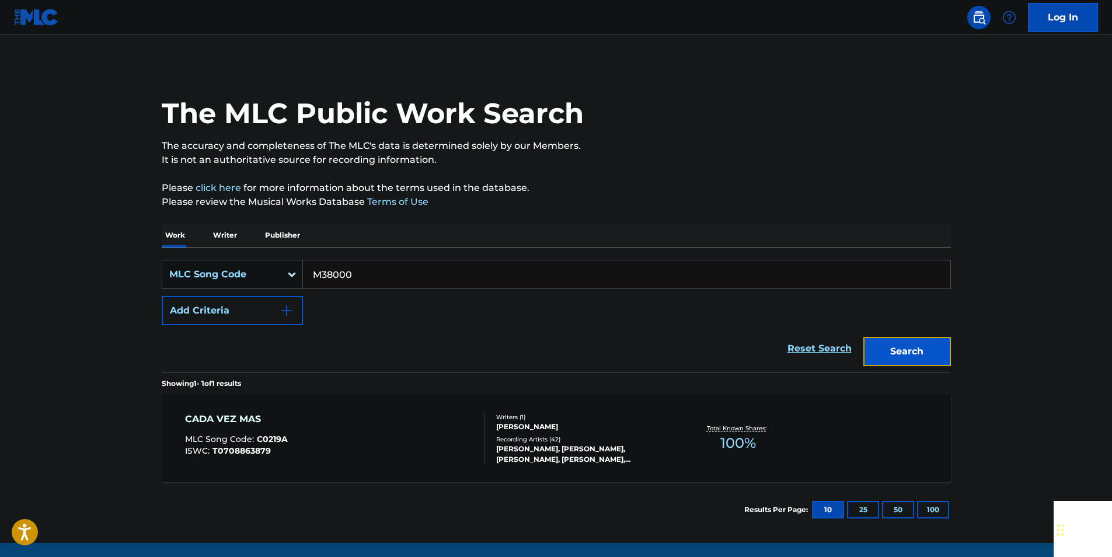
click at [924, 355] on button "Search" at bounding box center [907, 351] width 88 height 29
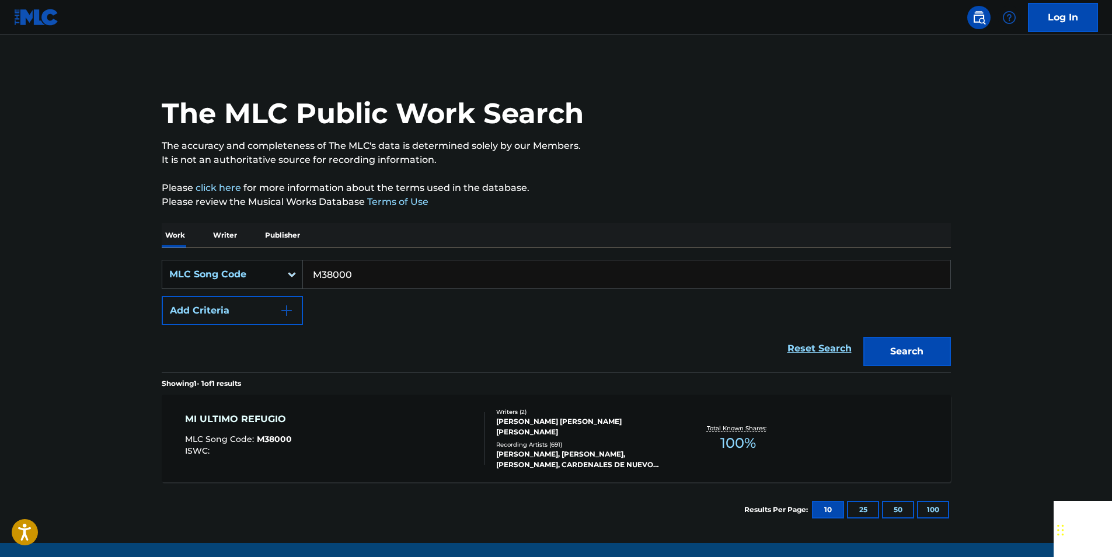
click at [359, 286] on input "M38000" at bounding box center [626, 274] width 647 height 28
paste input "L15613"
type input "L15613"
click at [917, 353] on button "Search" at bounding box center [907, 351] width 88 height 29
